Goal: Information Seeking & Learning: Learn about a topic

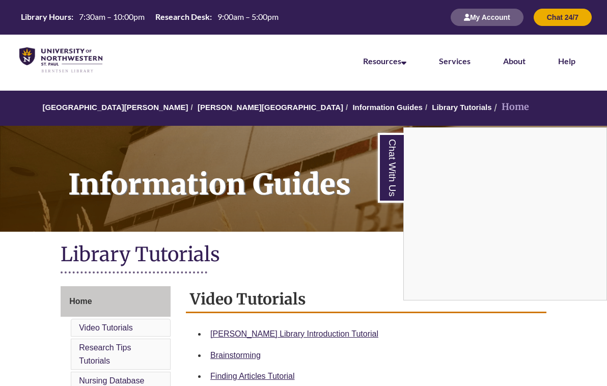
click at [322, 234] on div "Chat With Us" at bounding box center [303, 193] width 607 height 386
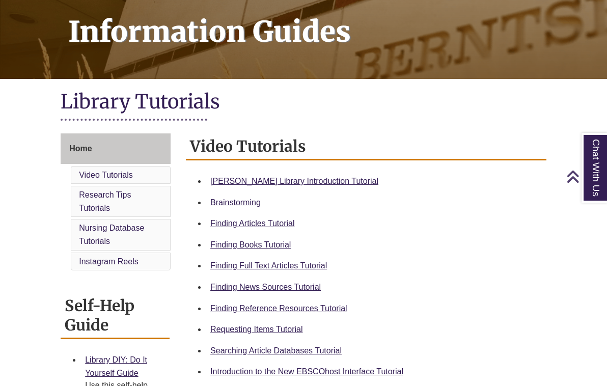
scroll to position [154, 0]
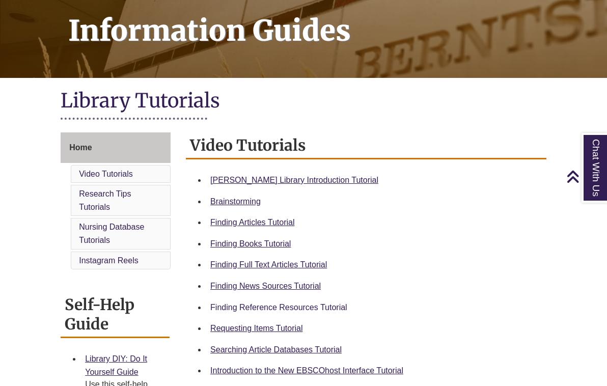
click at [288, 303] on link "Finding Reference Resources Tutorial" at bounding box center [278, 307] width 137 height 9
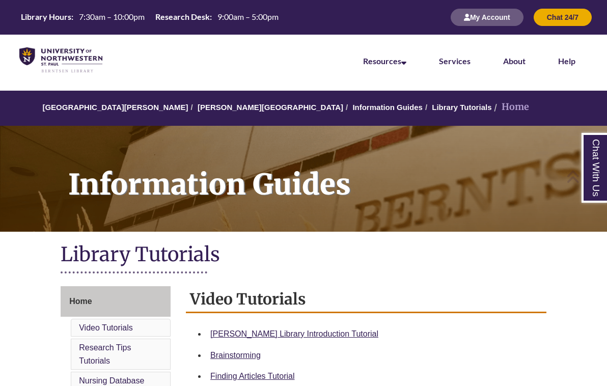
scroll to position [0, 0]
click at [208, 106] on link "[PERSON_NAME][GEOGRAPHIC_DATA]" at bounding box center [271, 107] width 146 height 9
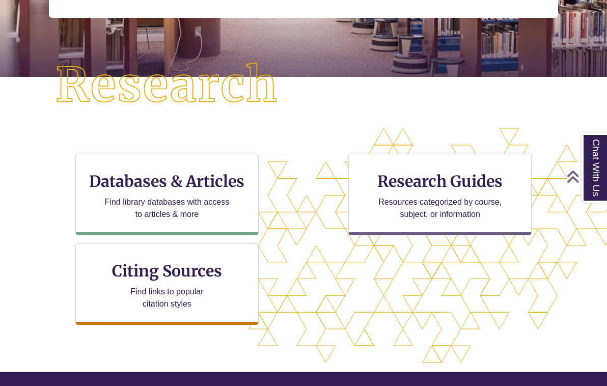
scroll to position [223, 0]
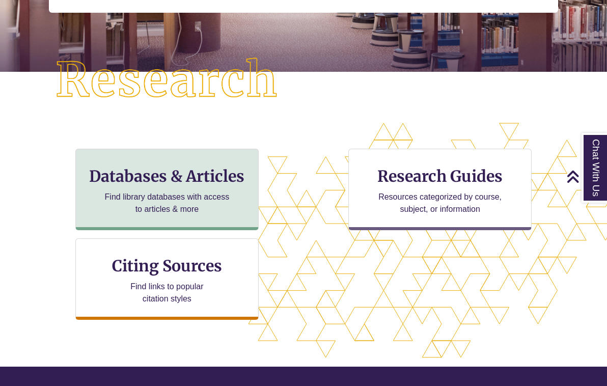
click at [197, 169] on h3 "Databases & Articles" at bounding box center [167, 175] width 166 height 19
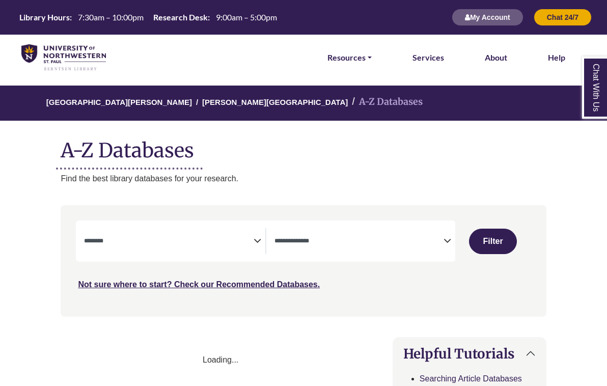
select select "Database Subject Filter"
select select "Database Types Filter"
select select "Database Subject Filter"
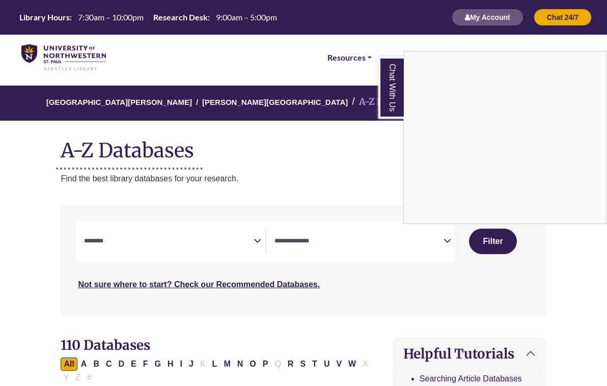
click at [302, 175] on div "Chat With Us" at bounding box center [303, 193] width 607 height 386
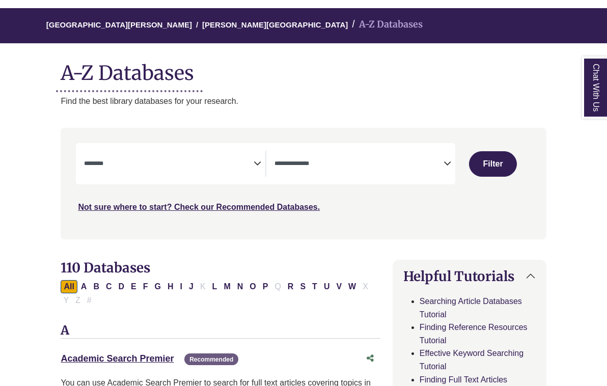
scroll to position [86, 0]
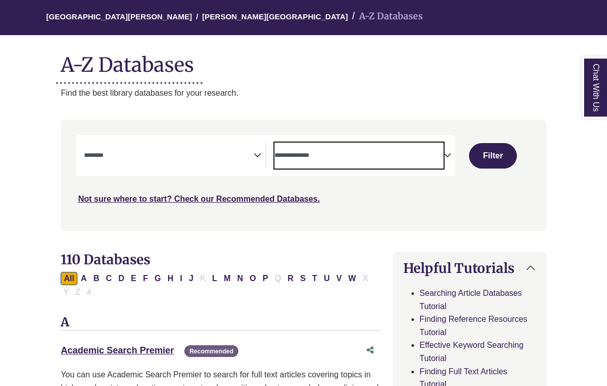
click at [347, 152] on textarea "Search" at bounding box center [358, 156] width 169 height 8
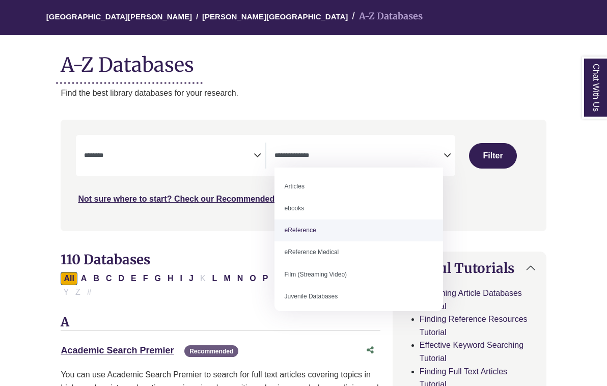
select select "*****"
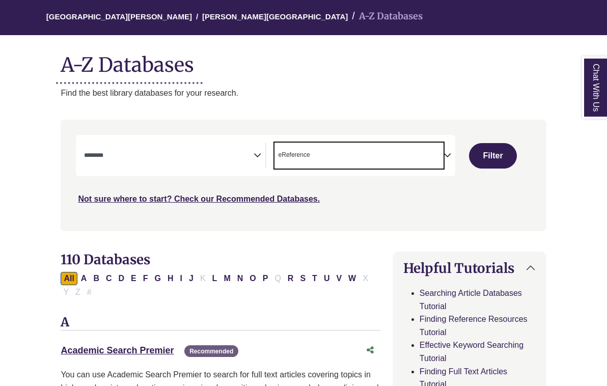
click at [185, 156] on textarea "Search" at bounding box center [168, 156] width 169 height 8
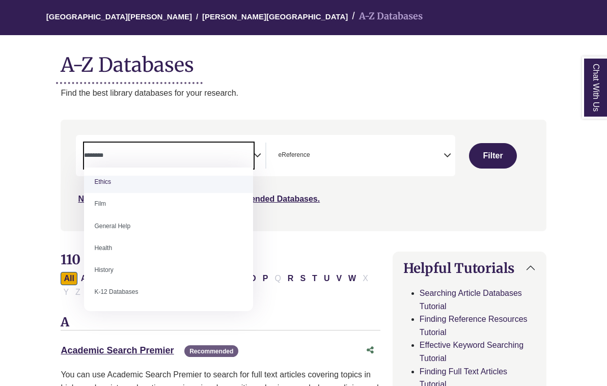
scroll to position [407, 0]
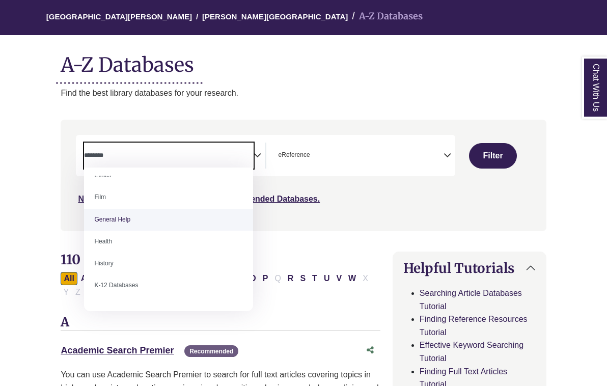
select select "*****"
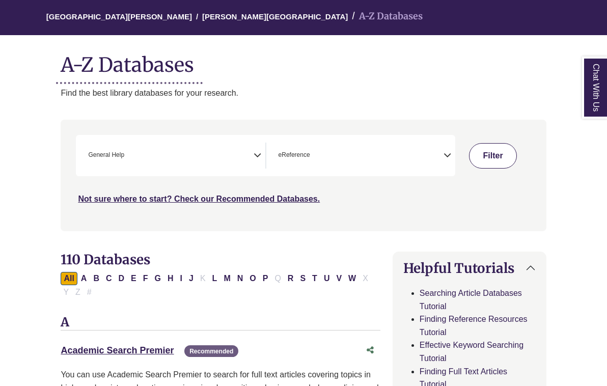
click at [492, 156] on button "Filter" at bounding box center [493, 155] width 48 height 25
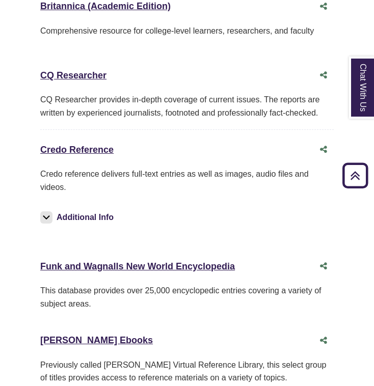
scroll to position [363, 0]
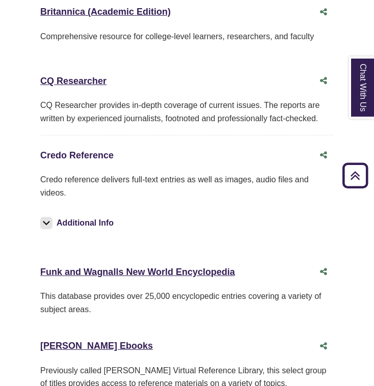
click at [94, 150] on link "Credo Reference This link opens in a new window" at bounding box center [76, 155] width 73 height 10
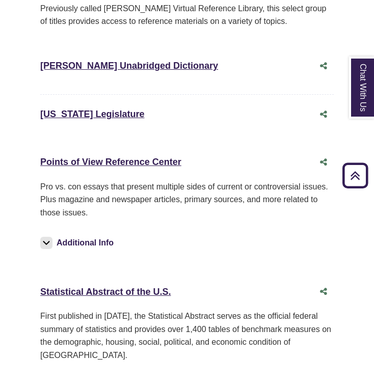
scroll to position [725, 0]
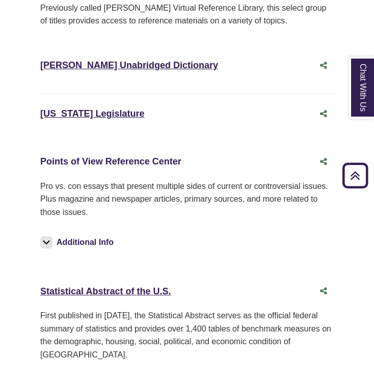
click at [123, 156] on link "Points of View Reference Center This link opens in a new window" at bounding box center [110, 161] width 141 height 10
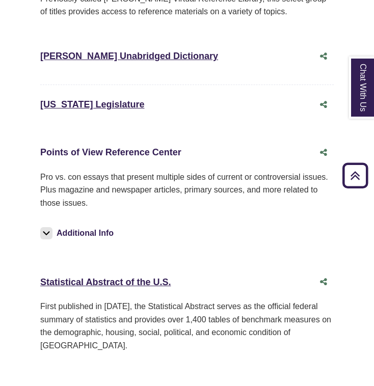
scroll to position [737, 0]
